Goal: Information Seeking & Learning: Learn about a topic

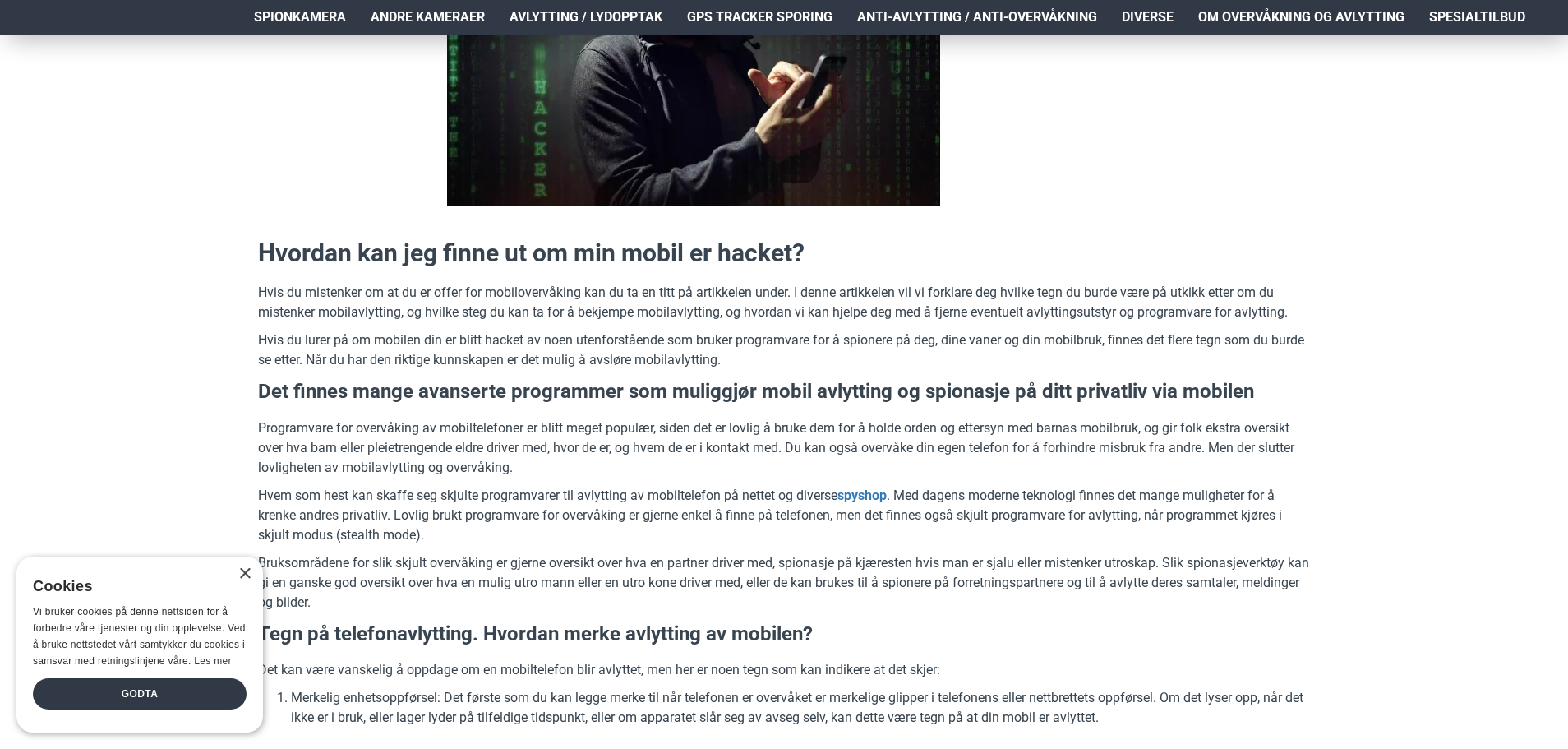
scroll to position [411, 0]
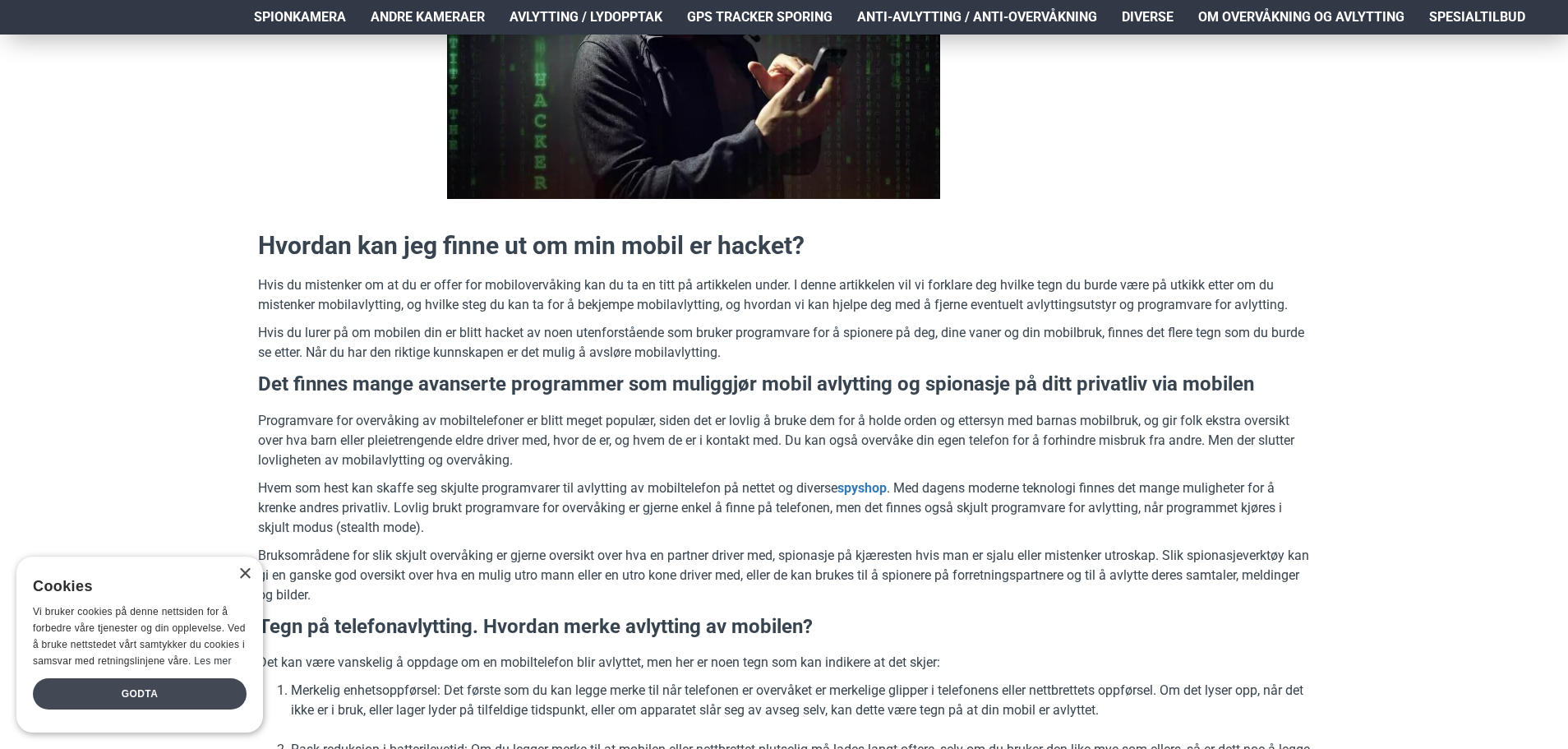
click at [191, 688] on div "Godta" at bounding box center [140, 693] width 214 height 31
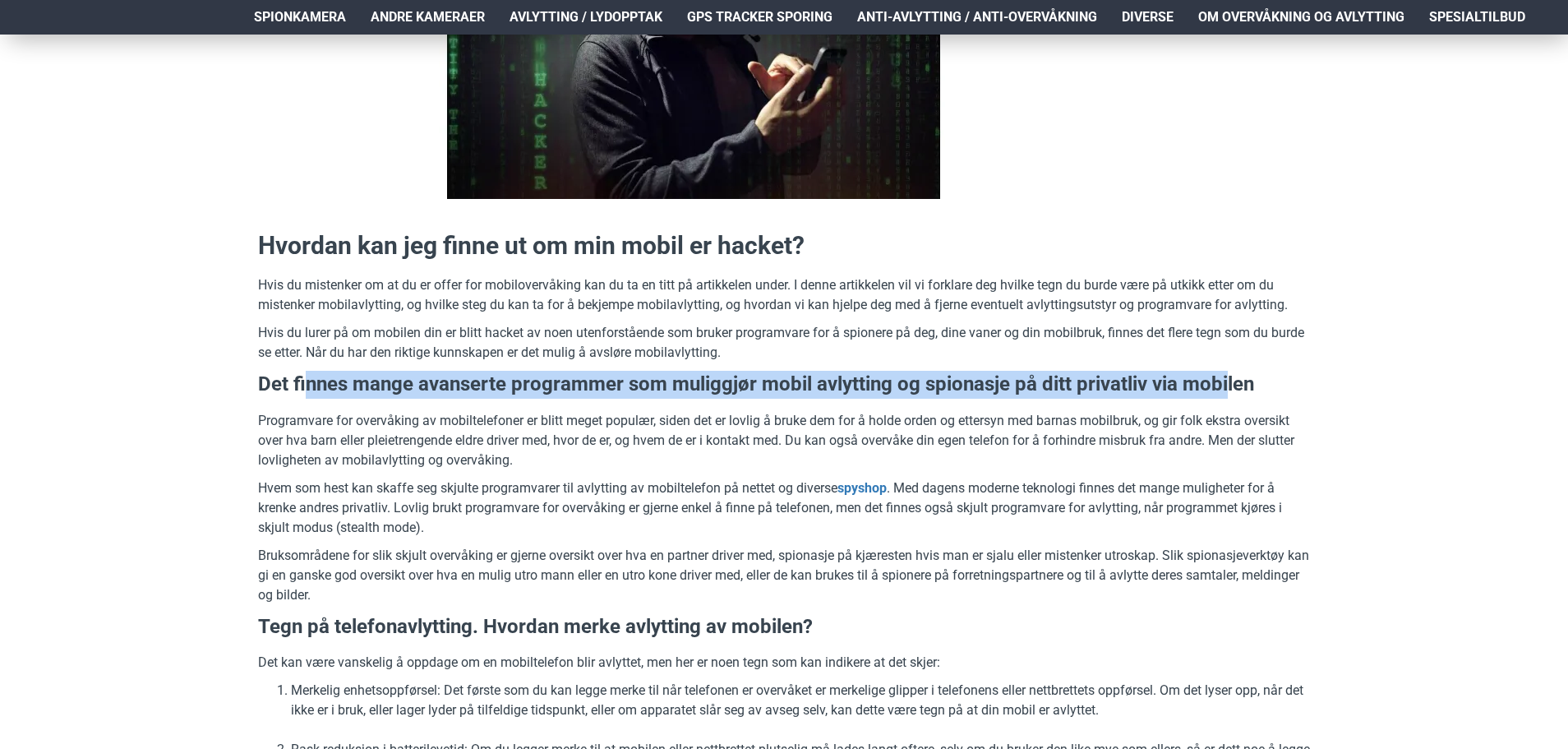
drag, startPoint x: 305, startPoint y: 387, endPoint x: 1224, endPoint y: 386, distance: 919.0
click at [1224, 386] on h3 "Det finnes mange avanserte programmer som muliggjør mobil avlytting og spionasj…" at bounding box center [784, 385] width 1052 height 28
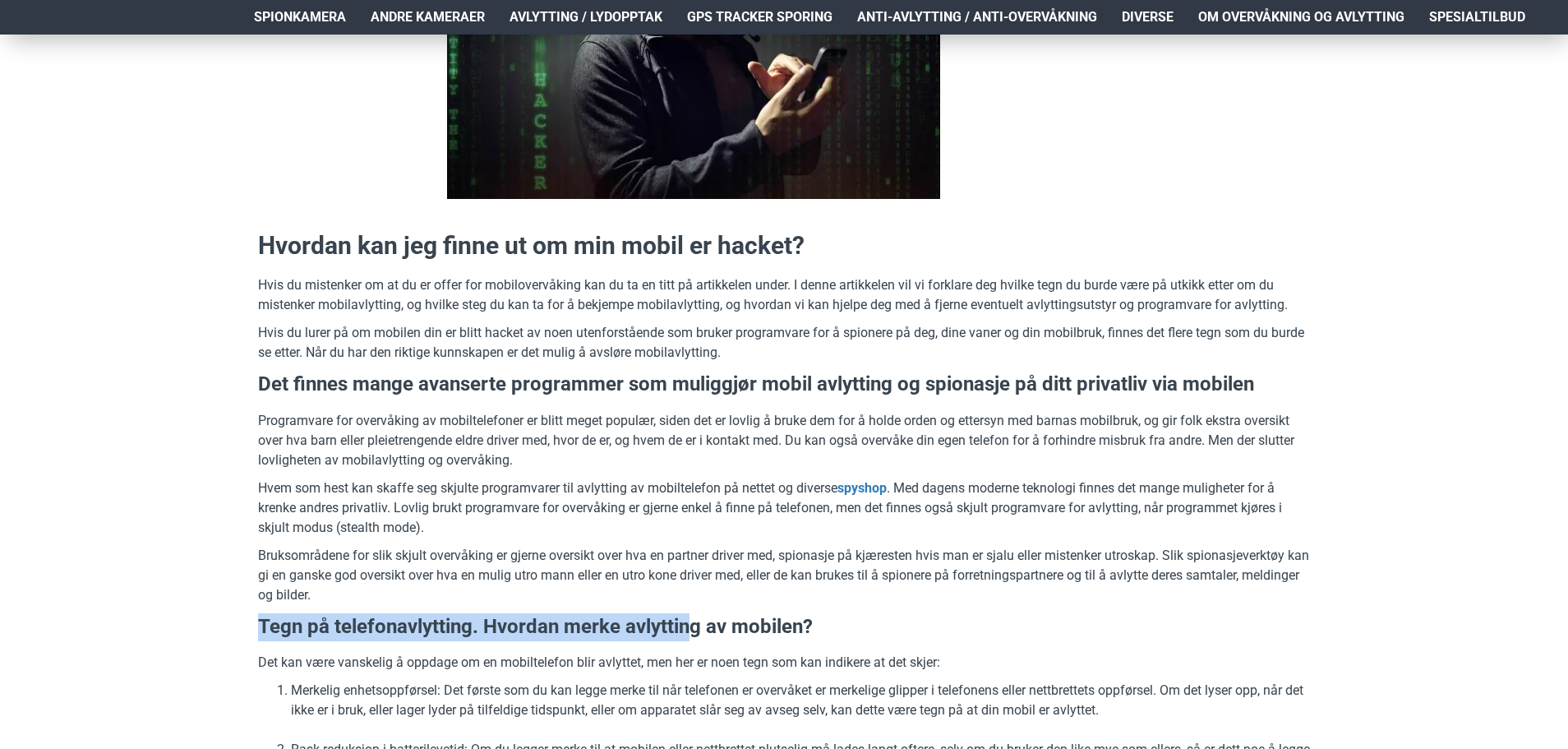
drag, startPoint x: 251, startPoint y: 624, endPoint x: 696, endPoint y: 622, distance: 445.0
click at [696, 622] on h3 "Tegn på telefonavlytting. Hvordan merke avlytting av mobilen?" at bounding box center [784, 628] width 1052 height 28
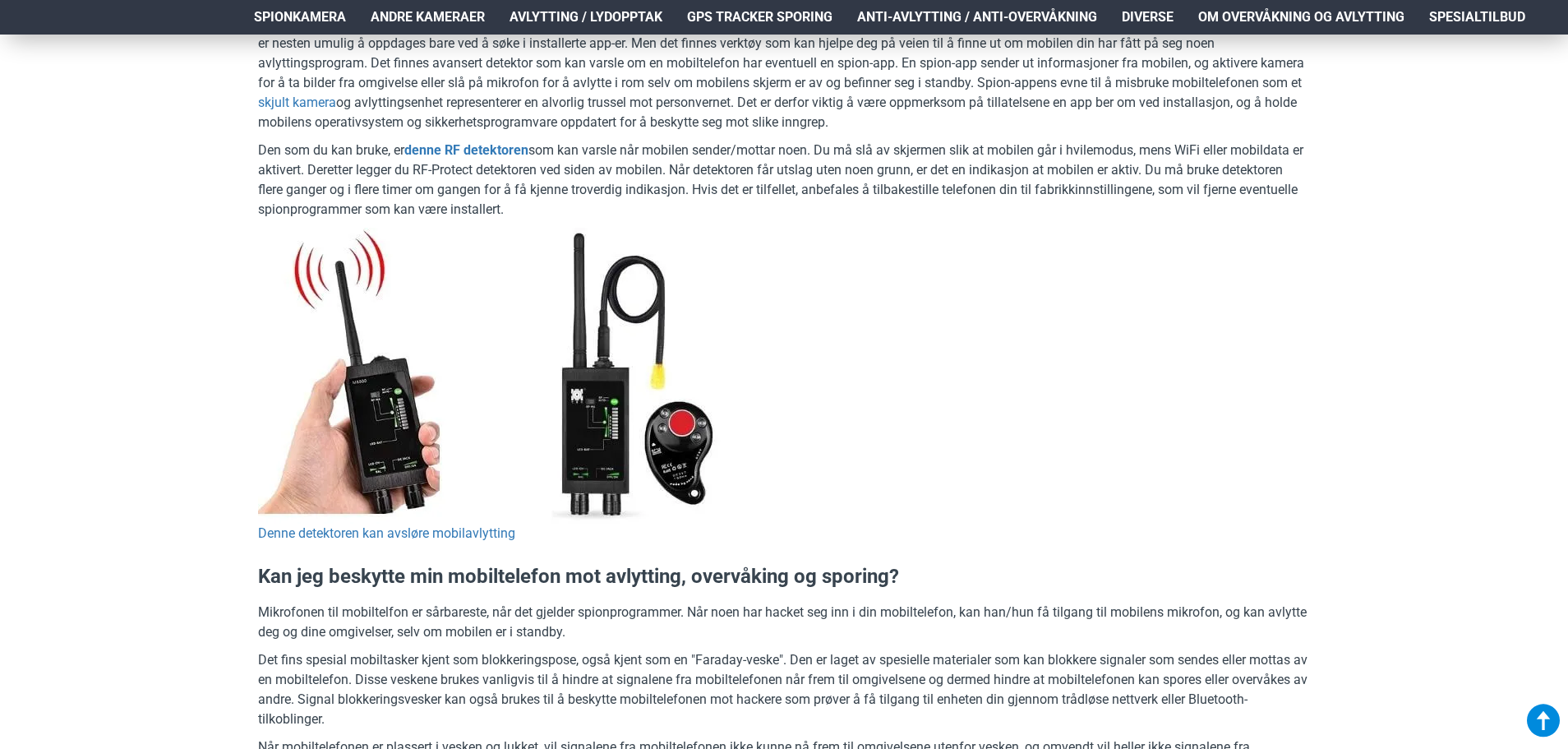
scroll to position [1726, 0]
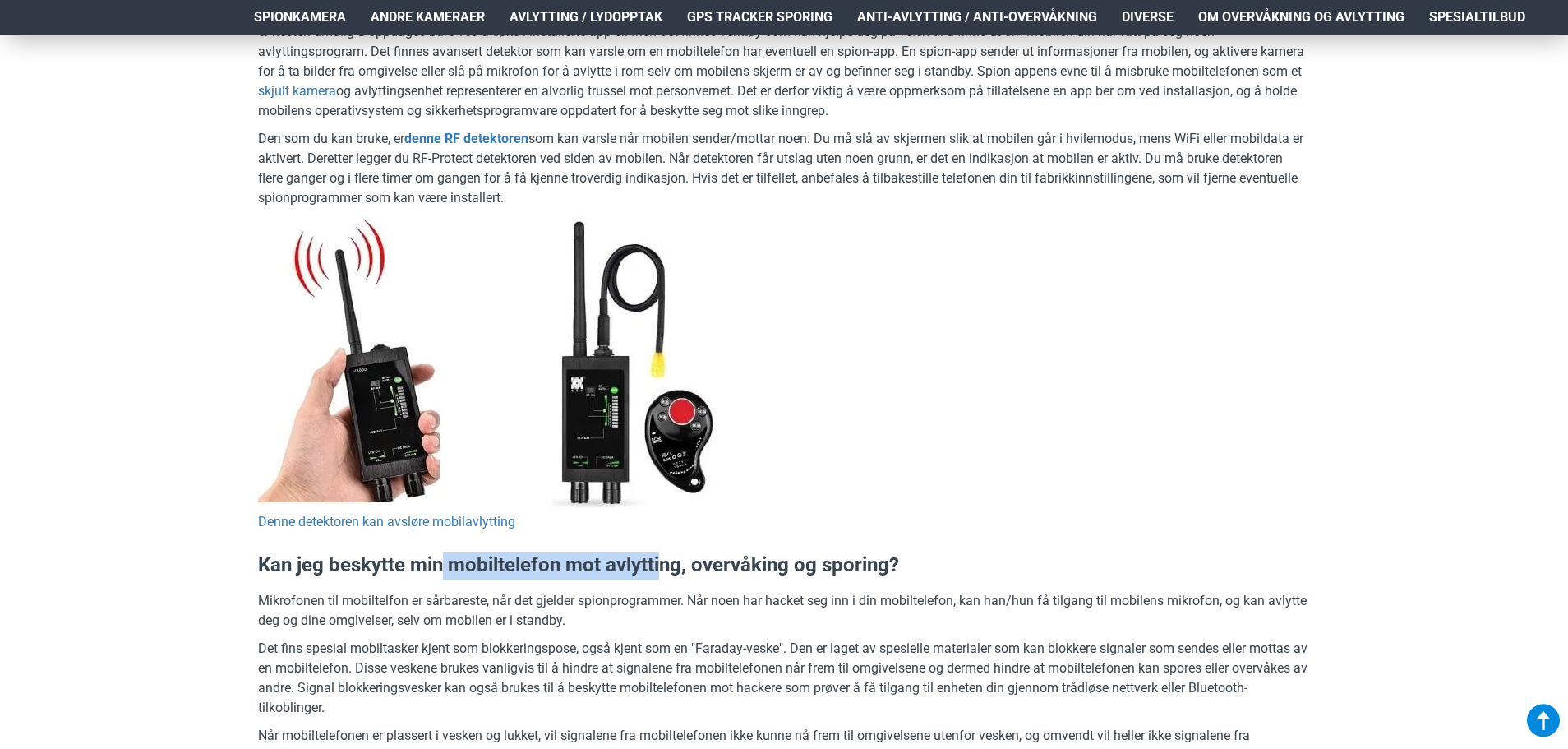
drag, startPoint x: 445, startPoint y: 564, endPoint x: 664, endPoint y: 569, distance: 219.1
click at [664, 569] on h3 "Kan jeg beskytte min mobiltelefon mot avlytting, overvåking og sporing?" at bounding box center [784, 566] width 1052 height 28
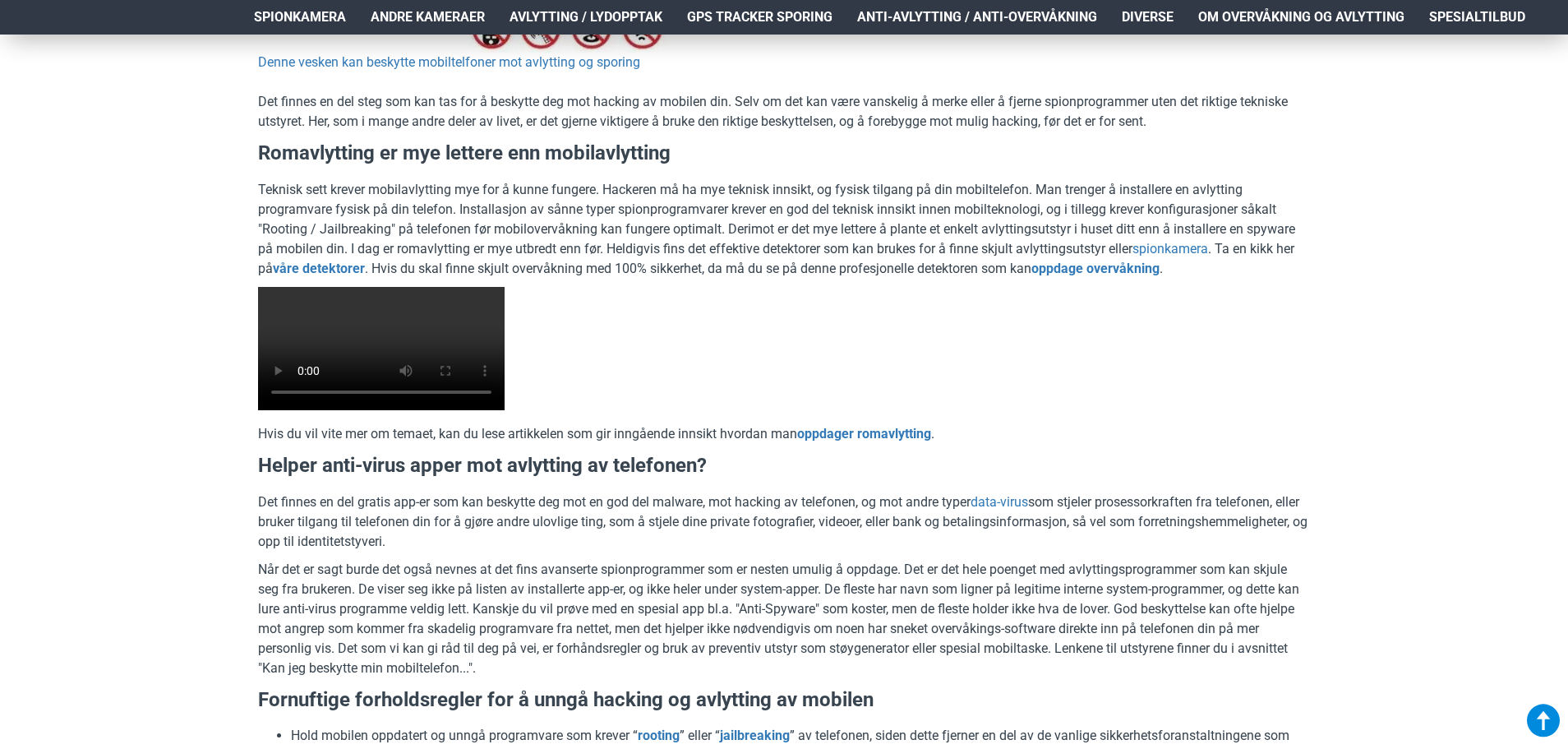
scroll to position [2878, 0]
